Goal: Information Seeking & Learning: Learn about a topic

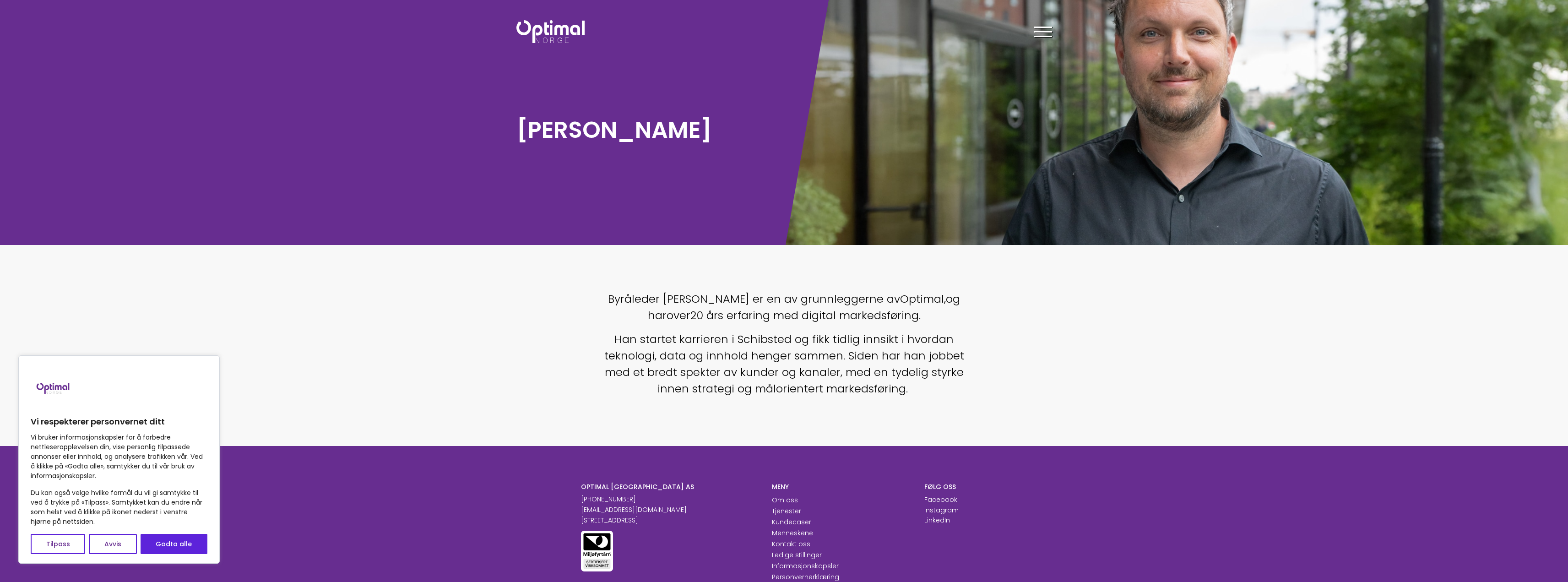
click at [808, 311] on span "20 års erfaring med digital markedsføring." at bounding box center [805, 315] width 230 height 15
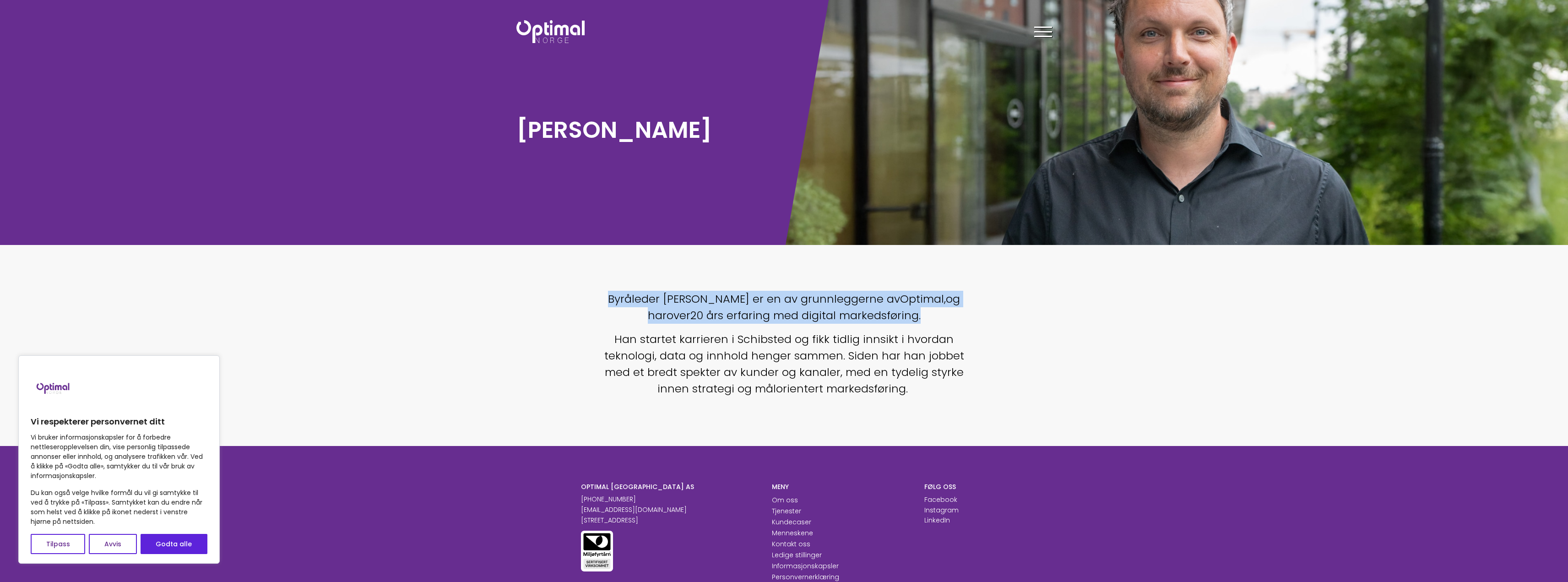
click at [808, 311] on span "20 års erfaring med digital markedsføring." at bounding box center [805, 315] width 230 height 15
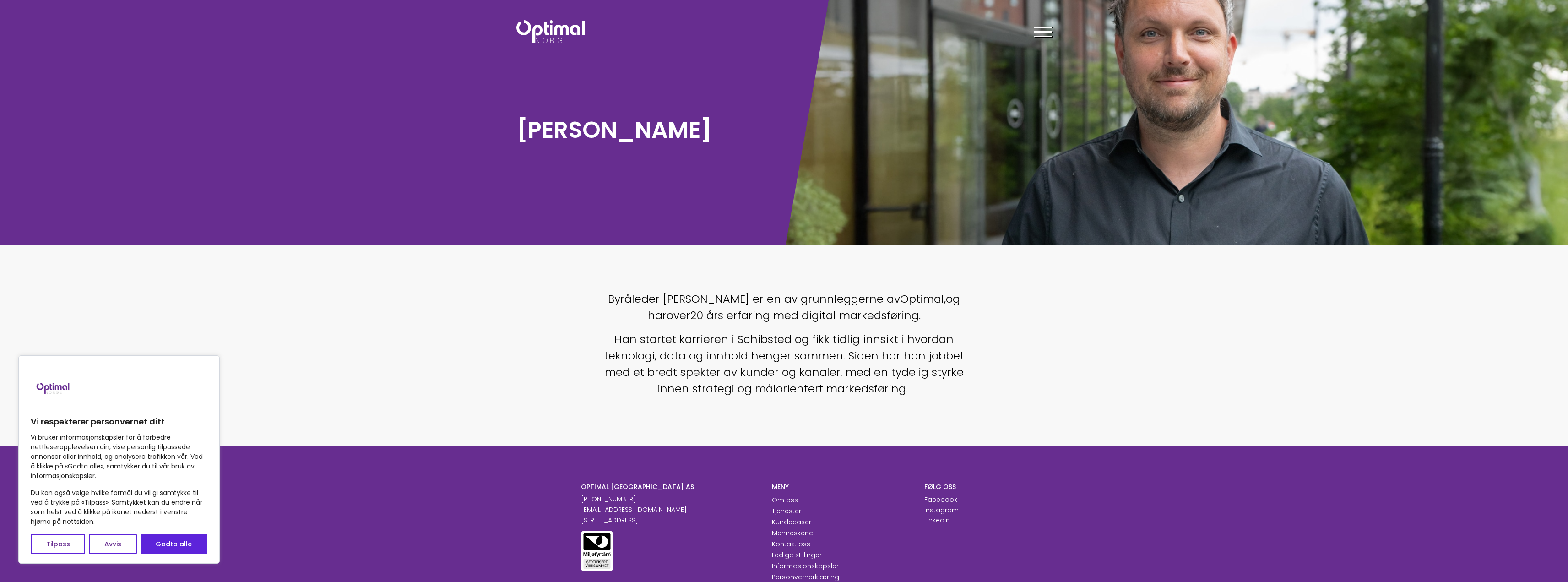
click at [756, 346] on span "Han startet karrieren i Schibsted og fikk tidlig innsikt i hvordan teknologi, d…" at bounding box center [784, 364] width 360 height 65
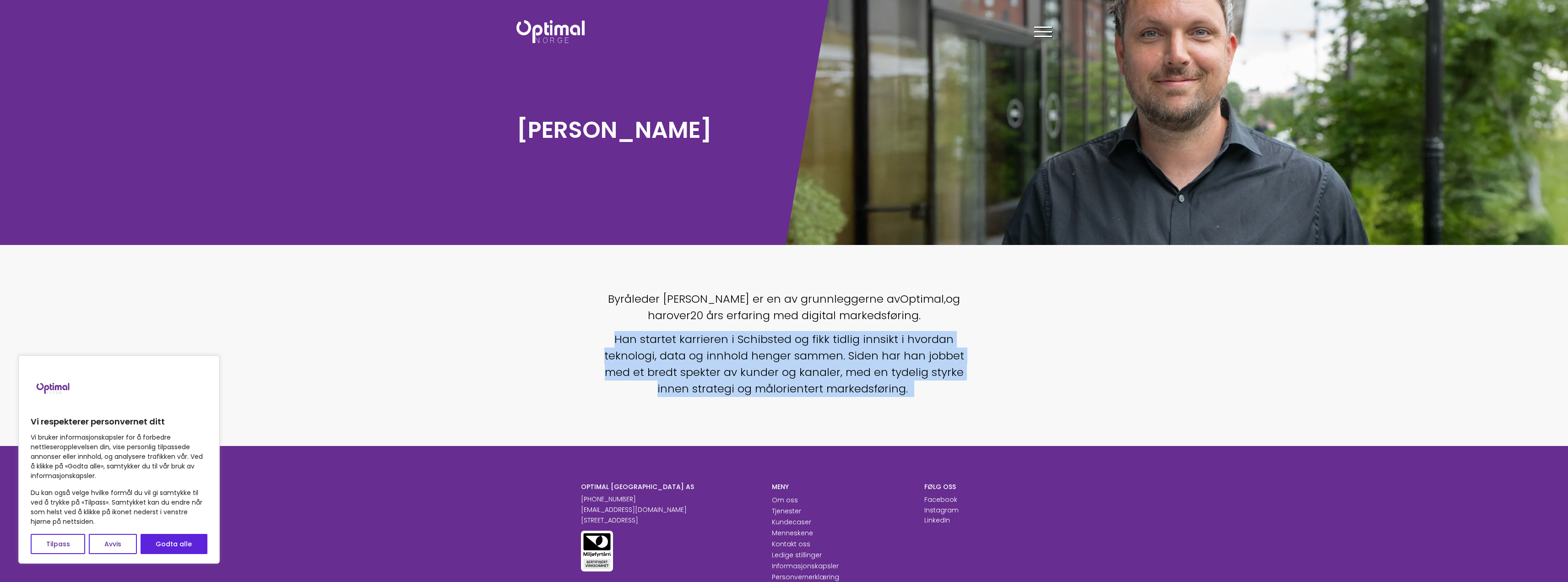
click at [756, 346] on span "Han startet karrieren i Schibsted og fikk tidlig innsikt i hvordan teknologi, d…" at bounding box center [784, 364] width 360 height 65
